Goal: Submit feedback/report problem

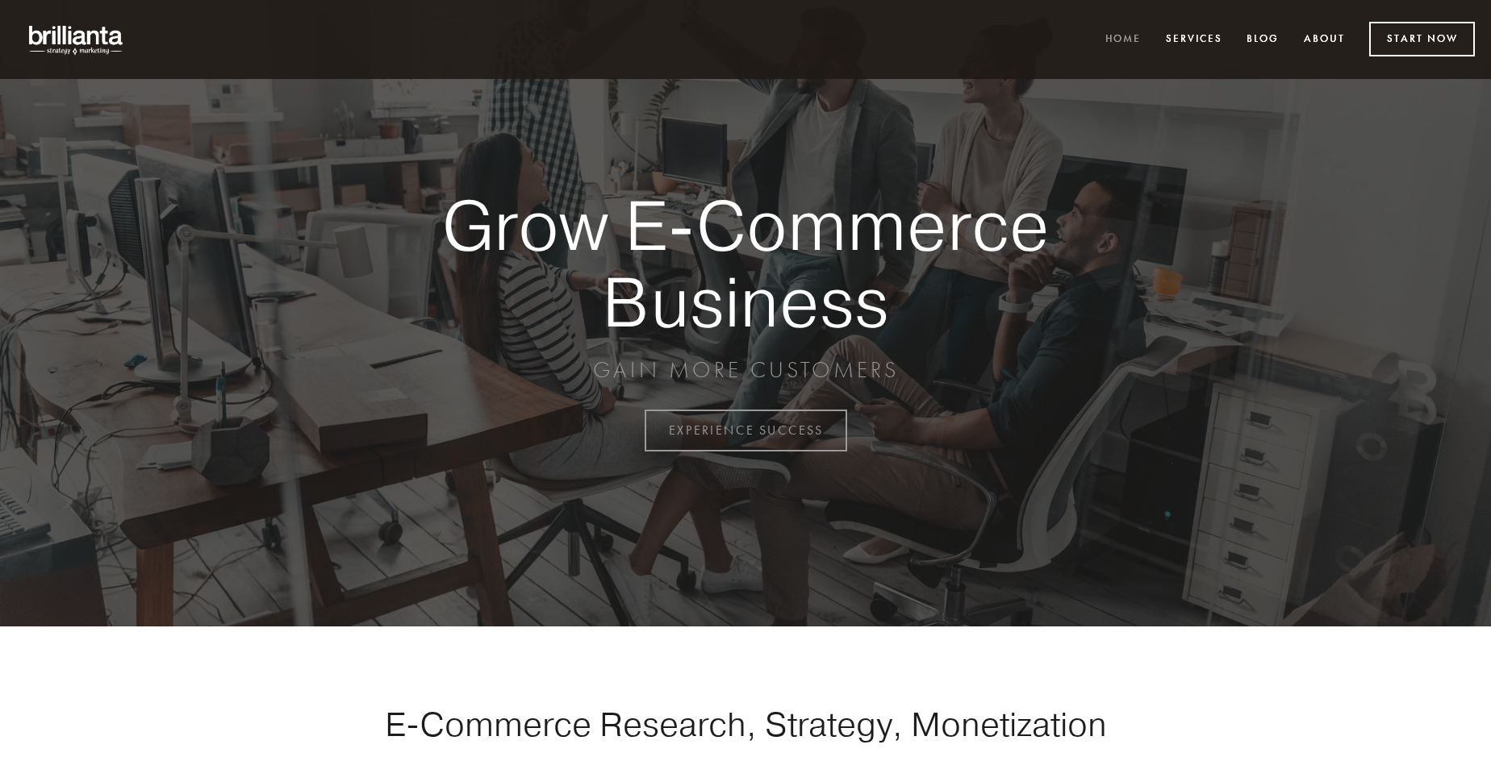
scroll to position [4228, 0]
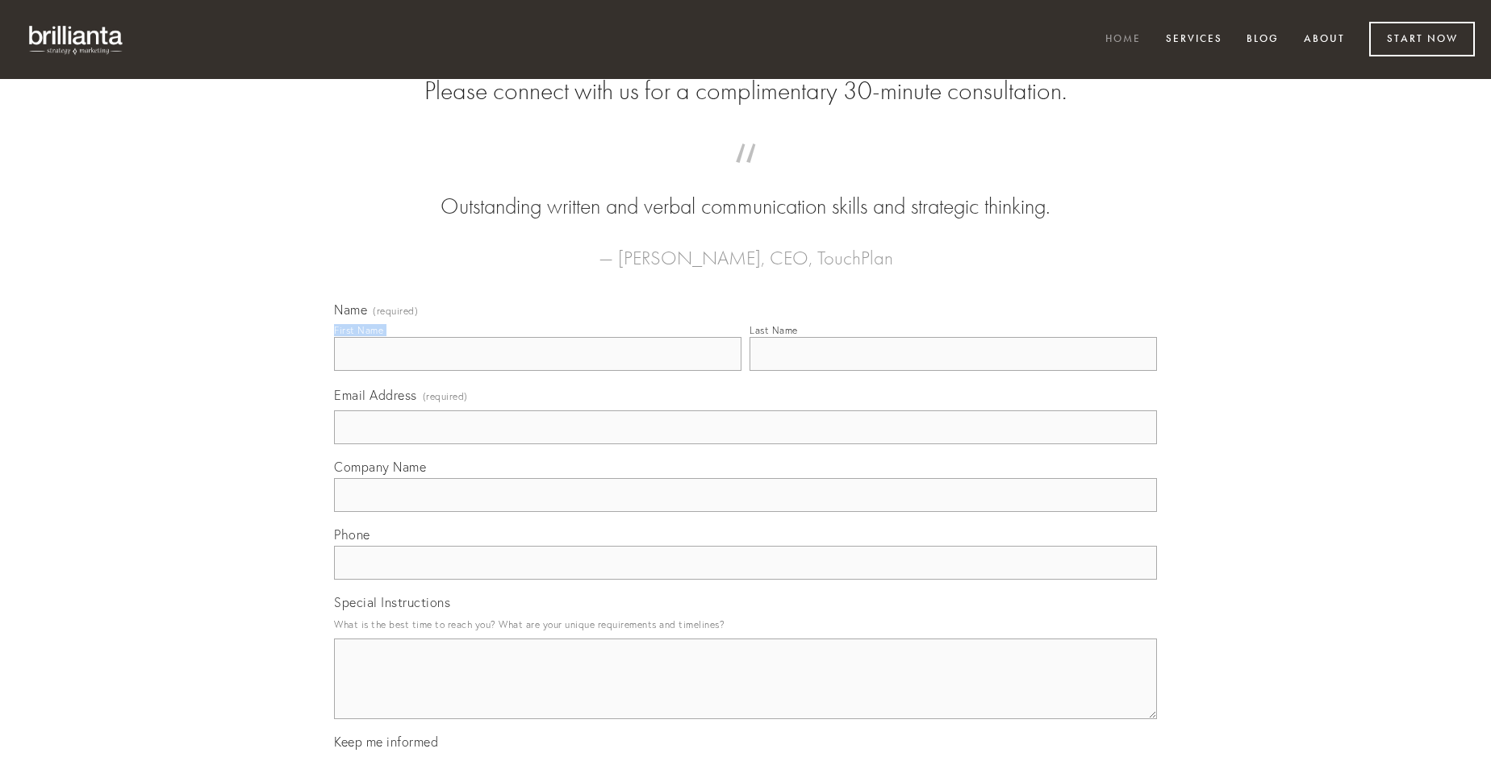
type input "[PERSON_NAME]"
click at [953, 371] on input "Last Name" at bounding box center [952, 354] width 407 height 34
type input "[PERSON_NAME]"
click at [745, 444] on input "Email Address (required)" at bounding box center [745, 428] width 823 height 34
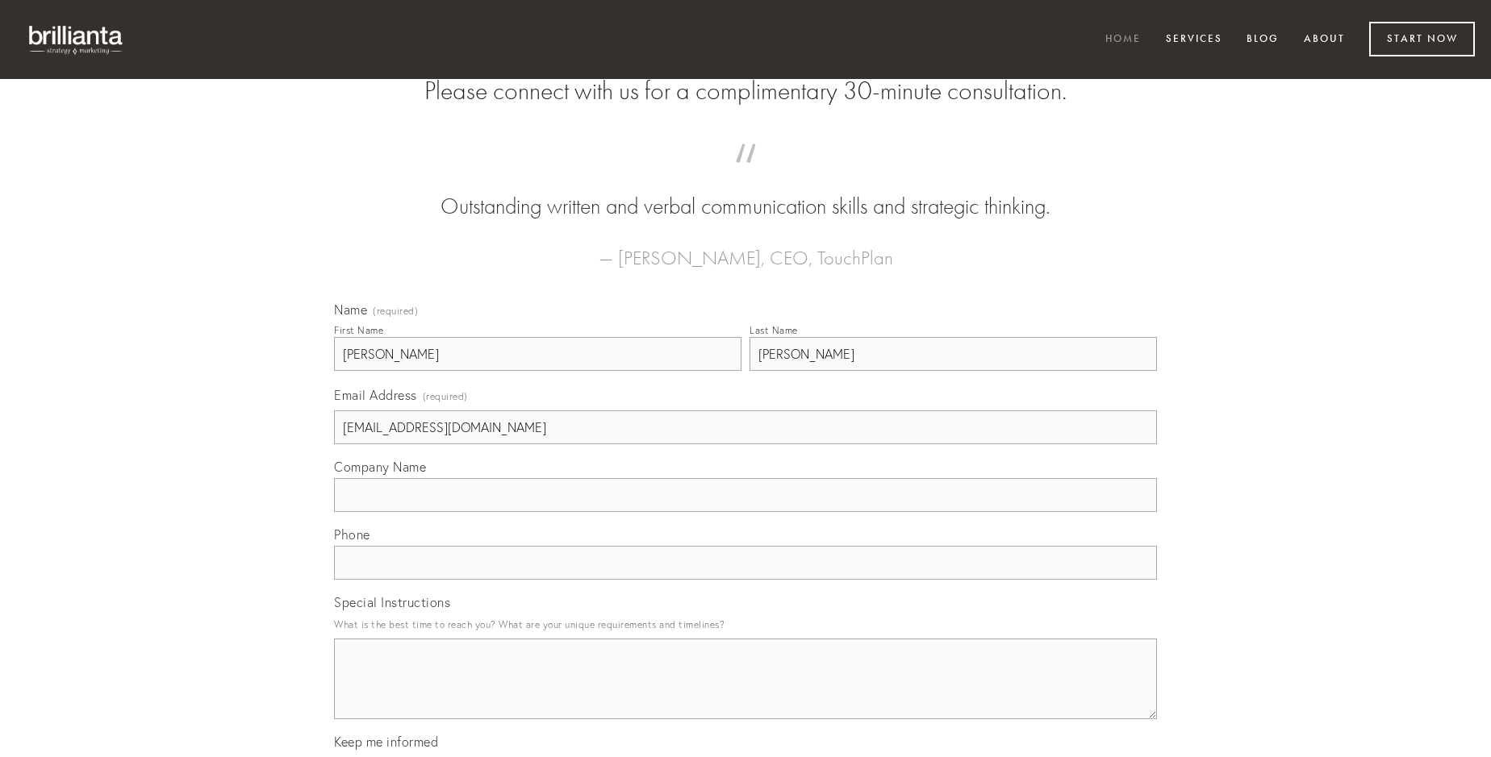
type input "[EMAIL_ADDRESS][DOMAIN_NAME]"
click at [745, 512] on input "Company Name" at bounding box center [745, 495] width 823 height 34
type input "ars"
click at [745, 580] on input "text" at bounding box center [745, 563] width 823 height 34
click at [745, 694] on textarea "Special Instructions" at bounding box center [745, 679] width 823 height 81
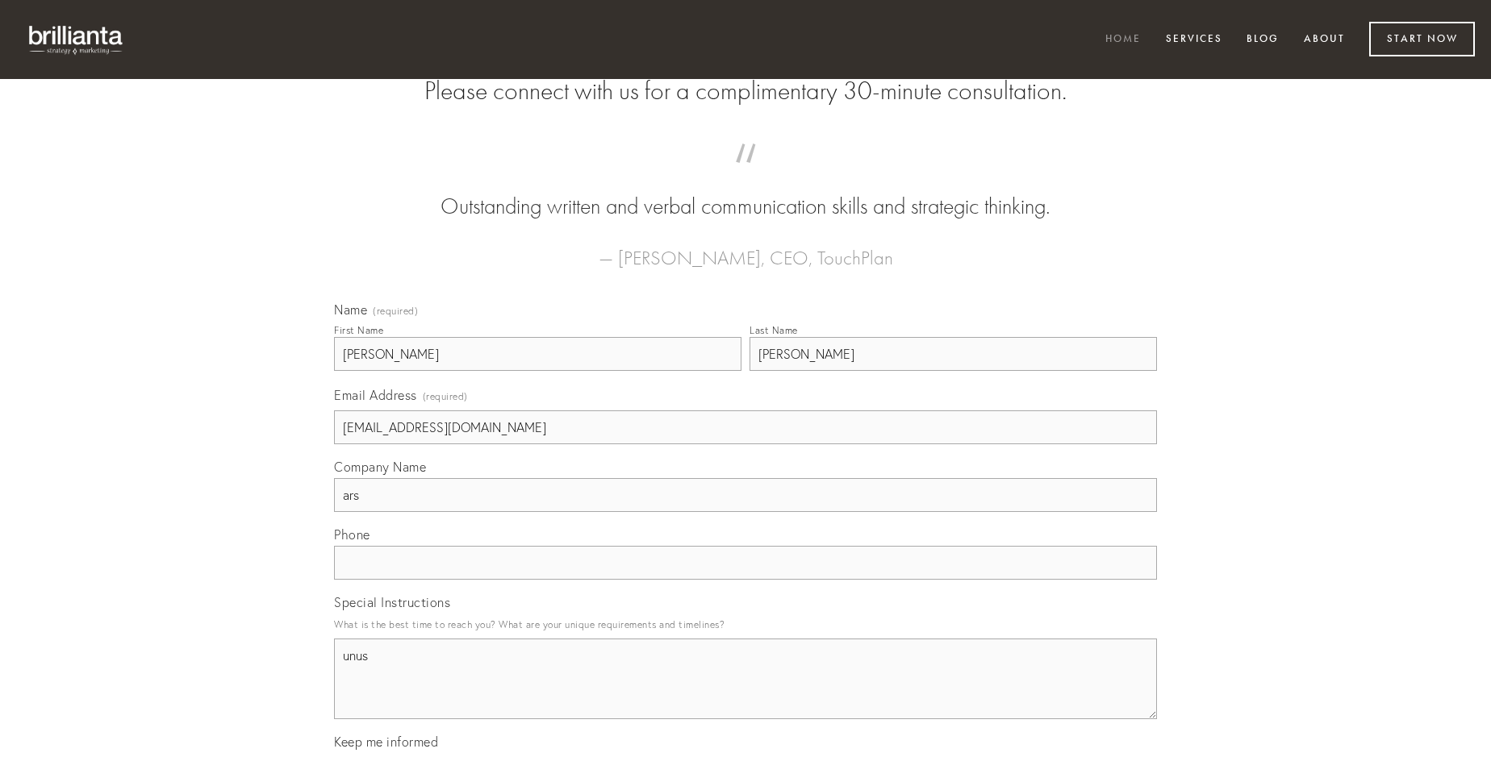
type textarea "unus"
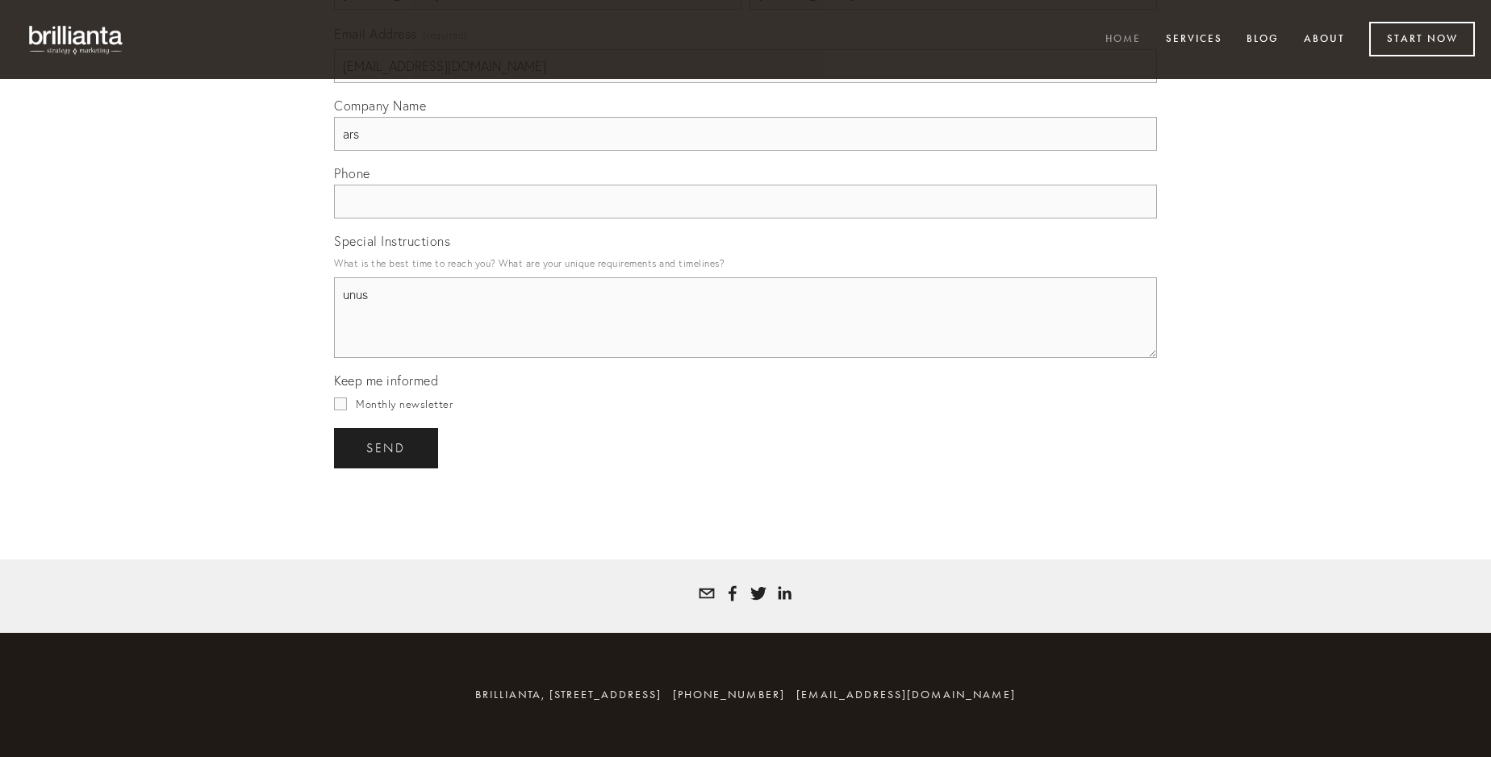
click at [387, 448] on span "send" at bounding box center [386, 448] width 40 height 15
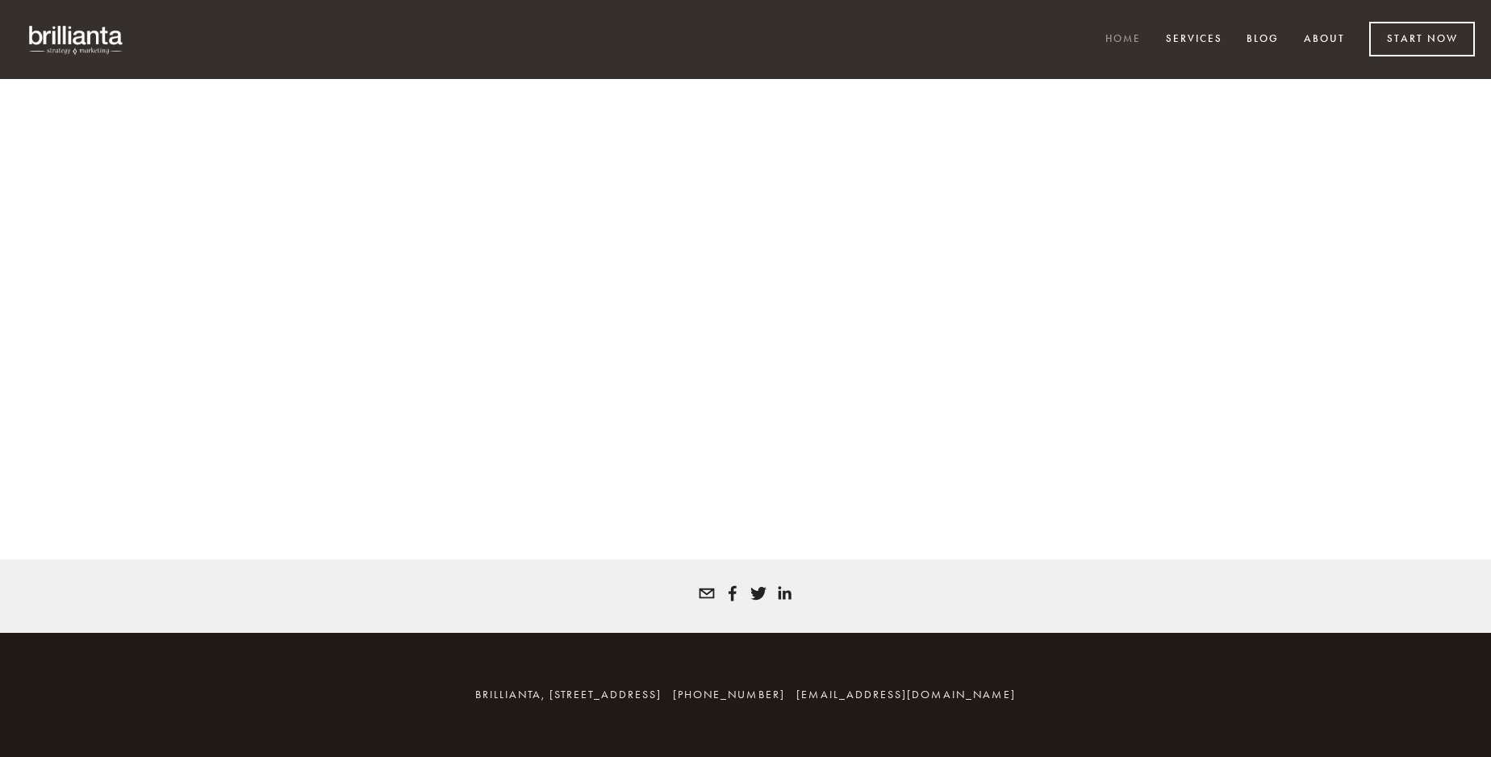
scroll to position [4206, 0]
